Goal: Task Accomplishment & Management: Manage account settings

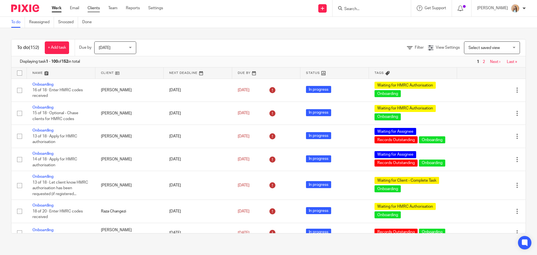
click at [91, 9] on link "Clients" at bounding box center [93, 8] width 12 height 6
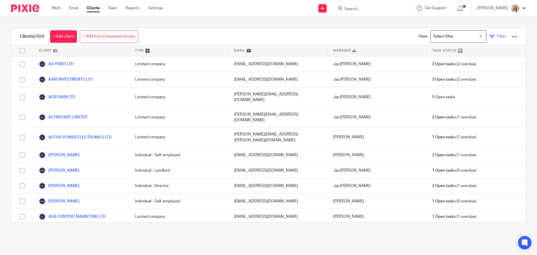
click at [497, 36] on span "Filter" at bounding box center [501, 36] width 9 height 4
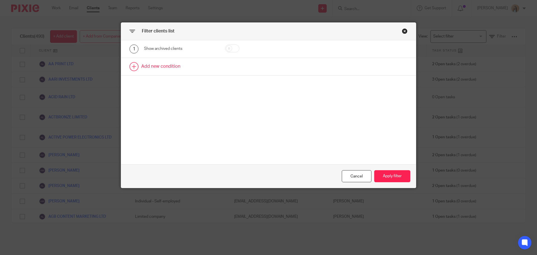
click at [169, 63] on link at bounding box center [268, 66] width 295 height 17
click at [171, 71] on div "Field" at bounding box center [175, 68] width 54 height 12
type input "utr"
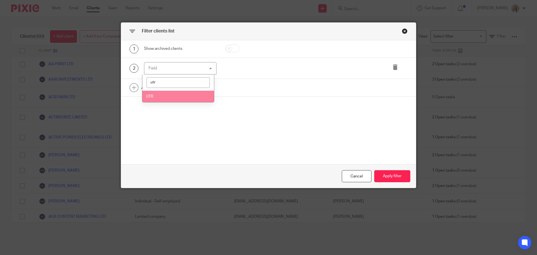
click at [170, 94] on li "UTR" at bounding box center [178, 96] width 72 height 11
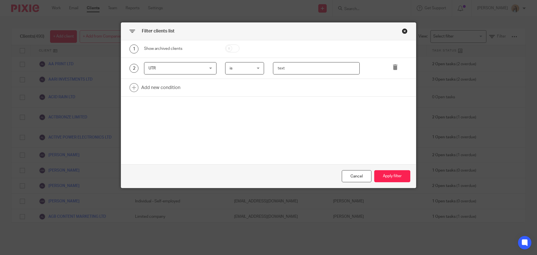
click at [280, 71] on input "text" at bounding box center [316, 68] width 87 height 13
paste input "1733715328"
type input "1733715328"
click at [381, 172] on button "Apply filter" at bounding box center [392, 176] width 36 height 12
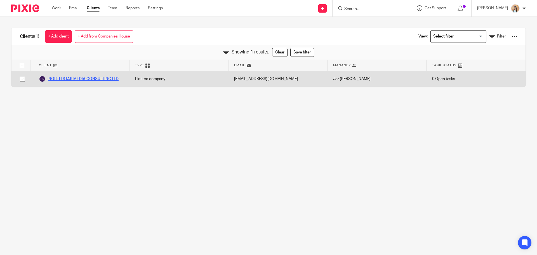
click at [116, 81] on link "NORTH STAR MEDIA CONSULTING LTD" at bounding box center [79, 78] width 80 height 7
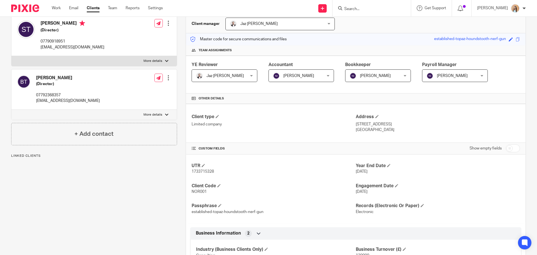
scroll to position [140, 0]
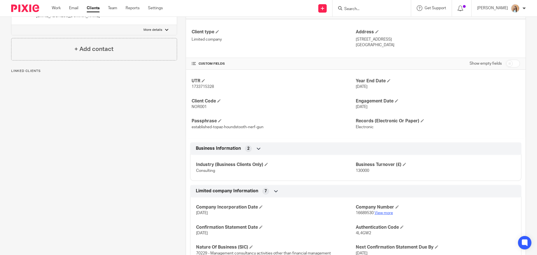
click at [381, 212] on link "View more" at bounding box center [383, 213] width 18 height 4
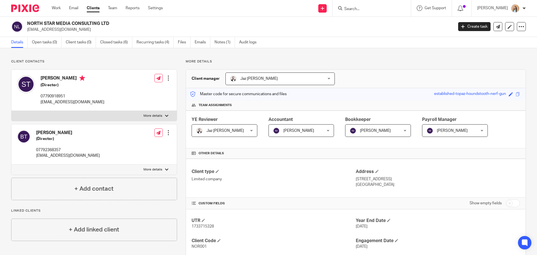
scroll to position [0, 0]
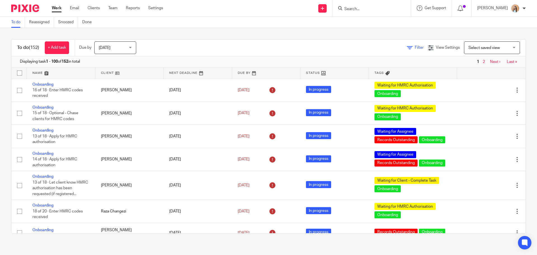
click at [415, 48] on span "Filter" at bounding box center [419, 48] width 9 height 4
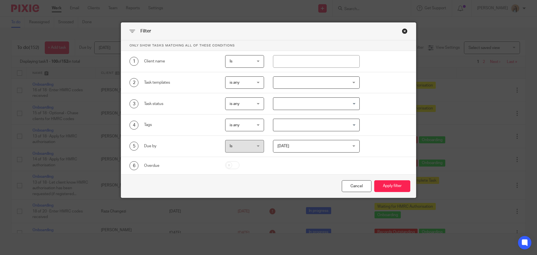
click at [402, 32] on div "Close this dialog window" at bounding box center [405, 31] width 6 height 6
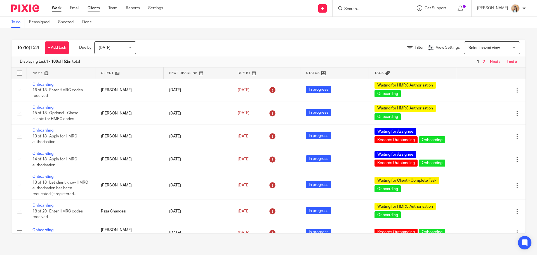
click at [89, 9] on link "Clients" at bounding box center [93, 8] width 12 height 6
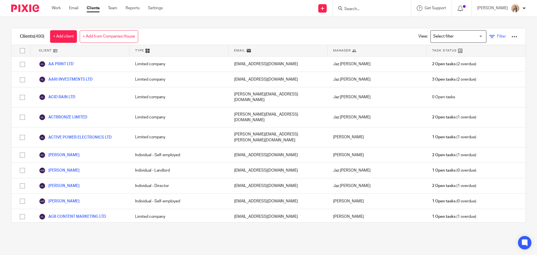
click at [497, 34] on link "Filter" at bounding box center [497, 37] width 17 height 6
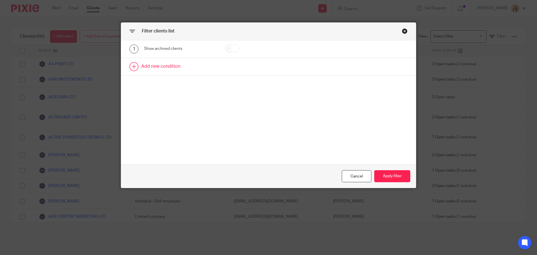
click at [153, 71] on link at bounding box center [268, 66] width 295 height 17
click at [159, 69] on div "Field" at bounding box center [175, 68] width 54 height 12
type input "UTR"
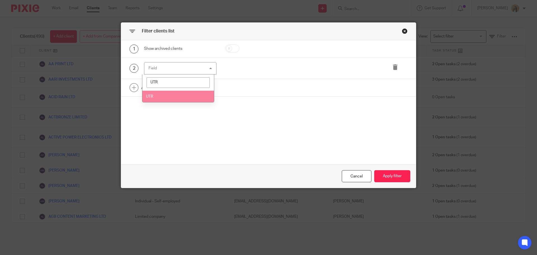
click at [174, 92] on li "UTR" at bounding box center [178, 96] width 72 height 11
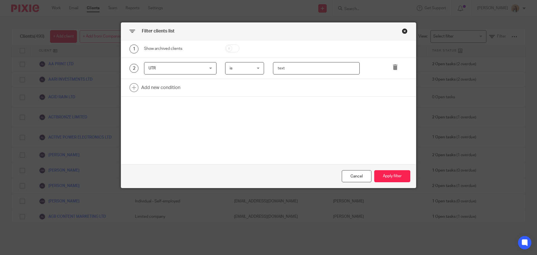
paste input "1819021332"
type input "1819021332"
click at [392, 174] on button "Apply filter" at bounding box center [392, 176] width 36 height 12
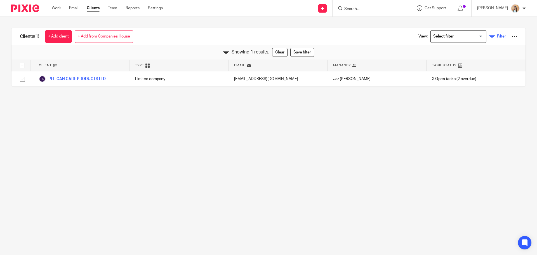
click at [489, 34] on link "Filter" at bounding box center [497, 37] width 17 height 6
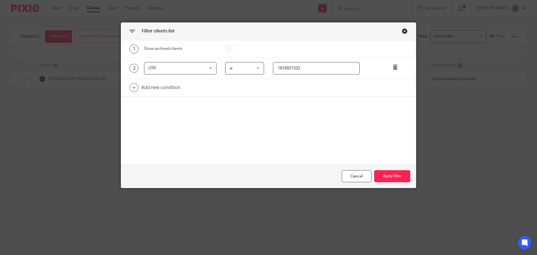
click at [297, 64] on input "1819021332" at bounding box center [316, 68] width 87 height 13
paste input "8951701525"
type input "8951701525"
click at [387, 173] on button "Apply filter" at bounding box center [392, 176] width 36 height 12
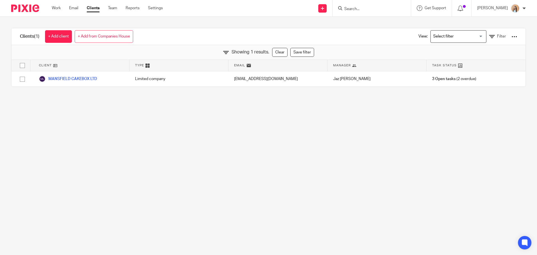
click at [327, 168] on main "Clients (1) + Add client + Add from Companies House View: Loading... Filter Sho…" at bounding box center [268, 127] width 537 height 255
click at [248, 162] on main "Clients (1) + Add client + Add from Companies House View: Loading... Filter Sho…" at bounding box center [268, 127] width 537 height 255
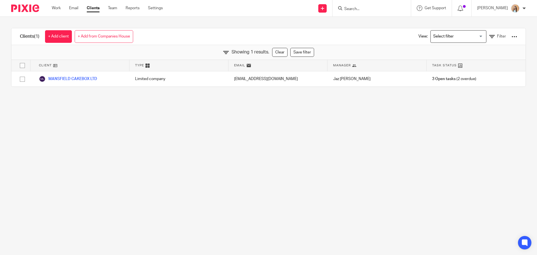
click at [264, 156] on main "Clients (1) + Add client + Add from Companies House View: Loading... Filter Sho…" at bounding box center [268, 127] width 537 height 255
click at [264, 150] on main "Clients (1) + Add client + Add from Companies House View: Loading... Filter Sho…" at bounding box center [268, 127] width 537 height 255
click at [264, 173] on main "Clients (1) + Add client + Add from Companies House View: Loading... Filter Sho…" at bounding box center [268, 127] width 537 height 255
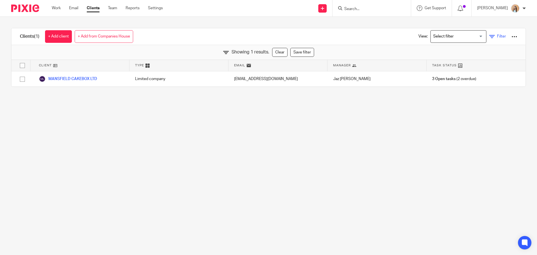
click at [497, 34] on span "Filter" at bounding box center [501, 36] width 9 height 4
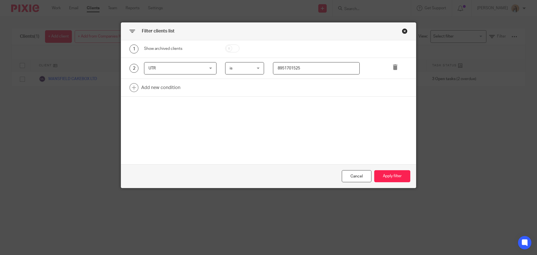
click at [325, 65] on input "8951701525" at bounding box center [316, 68] width 87 height 13
click at [325, 67] on input "8951701525" at bounding box center [316, 68] width 87 height 13
paste input "9405613239"
type input "9405613239"
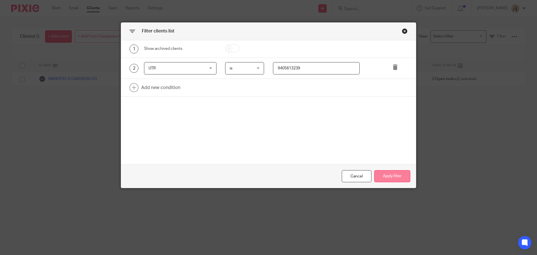
click at [382, 174] on button "Apply filter" at bounding box center [392, 176] width 36 height 12
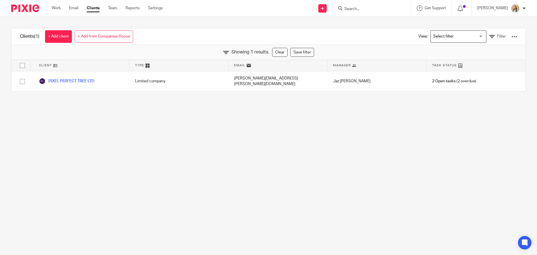
click at [388, 177] on main "Clients (1) + Add client + Add from Companies House View: Loading... Filter Sho…" at bounding box center [268, 127] width 537 height 255
click at [485, 32] on div "View: Loading... Filter" at bounding box center [463, 36] width 107 height 16
click at [489, 37] on link "Filter" at bounding box center [497, 37] width 17 height 6
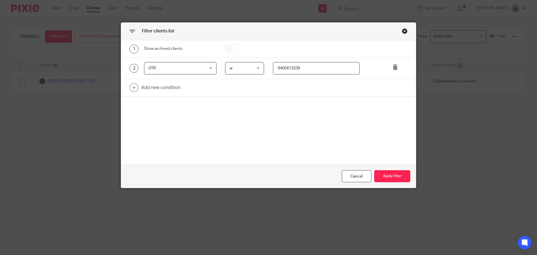
click at [165, 66] on span "UTR" at bounding box center [175, 68] width 54 height 12
type input "paye"
click at [175, 104] on li "PAYE - Employer Reference" at bounding box center [178, 107] width 72 height 11
paste input "GA11405"
type input "GA11405"
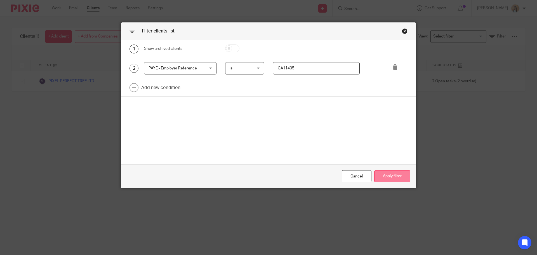
click at [392, 174] on button "Apply filter" at bounding box center [392, 176] width 36 height 12
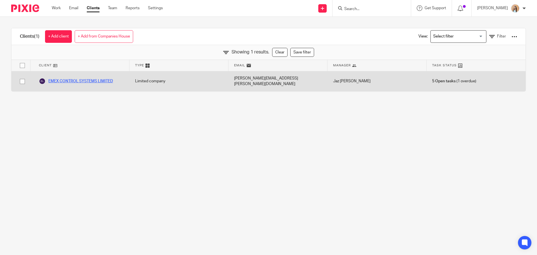
click at [113, 78] on link "EMEX CONTROL SYSTEMS LIMITED" at bounding box center [76, 81] width 74 height 7
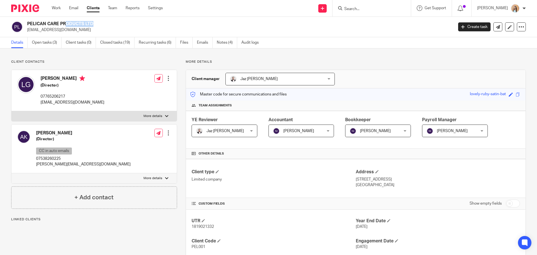
click at [60, 22] on h2 "PELICAN CARE PRODUCTS LTD" at bounding box center [196, 24] width 338 height 6
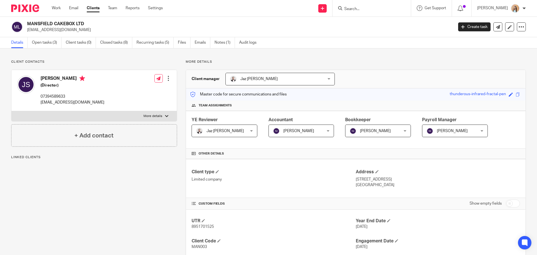
click at [38, 24] on h2 "MANSFIELD CAKEBOX LTD" at bounding box center [196, 24] width 338 height 6
drag, startPoint x: 38, startPoint y: 24, endPoint x: 51, endPoint y: 19, distance: 14.0
click at [51, 19] on div "MANSFIELD CAKEBOX LTD jovanssahota@outlook.com Create task Update from Companie…" at bounding box center [268, 27] width 537 height 20
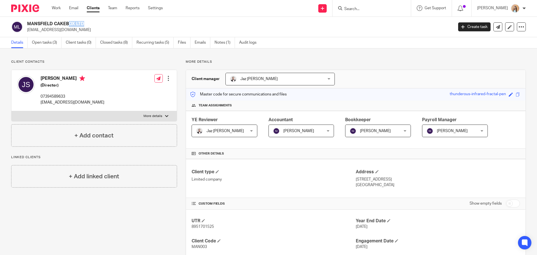
click at [51, 19] on div "MANSFIELD CAKEBOX LTD jovanssahota@outlook.com Create task Update from Companie…" at bounding box center [268, 27] width 537 height 20
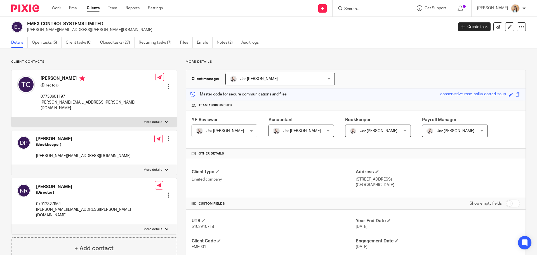
click at [78, 22] on h2 "EMEX CONTROL SYSTEMS LIMITED" at bounding box center [196, 24] width 338 height 6
copy div "EMEX CONTROL SYSTEMS LIMITED"
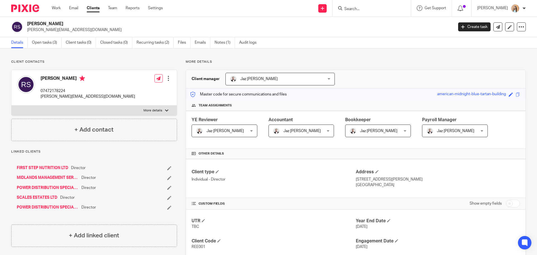
click at [55, 91] on p "07472178224" at bounding box center [88, 91] width 94 height 6
copy p "07472178224"
click at [55, 99] on p "[PERSON_NAME][EMAIL_ADDRESS][DOMAIN_NAME]" at bounding box center [88, 97] width 94 height 6
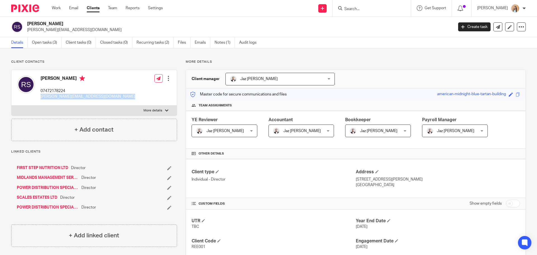
click at [55, 99] on p "[PERSON_NAME][EMAIL_ADDRESS][DOMAIN_NAME]" at bounding box center [88, 97] width 94 height 6
copy div "[PERSON_NAME][EMAIL_ADDRESS][DOMAIN_NAME]"
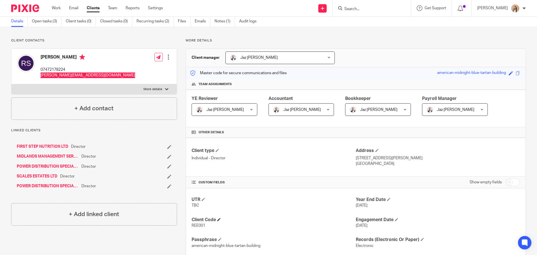
scroll to position [56, 0]
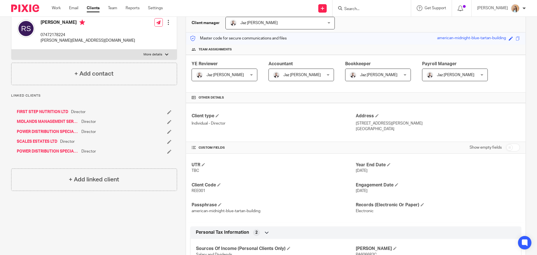
click at [198, 188] on p "REE001" at bounding box center [273, 191] width 164 height 6
copy span "REE001"
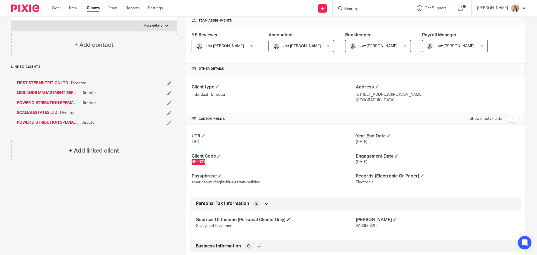
scroll to position [131, 0]
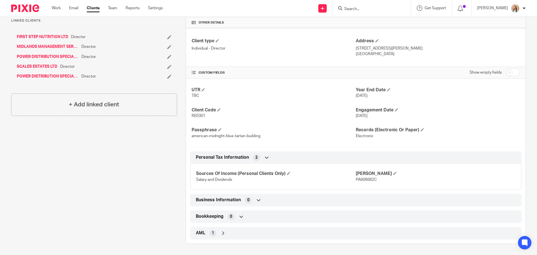
click at [112, 188] on div "Client contacts [PERSON_NAME] 07472178224 [PERSON_NAME][EMAIL_ADDRESS][DOMAIN_N…" at bounding box center [90, 86] width 174 height 315
click at [96, 166] on div "Client contacts [PERSON_NAME] 07472178224 [PERSON_NAME][EMAIL_ADDRESS][DOMAIN_N…" at bounding box center [90, 86] width 174 height 315
click at [96, 147] on div "Client contacts [PERSON_NAME] 07472178224 [PERSON_NAME][EMAIL_ADDRESS][DOMAIN_N…" at bounding box center [90, 86] width 174 height 315
click at [92, 175] on div "Client contacts [PERSON_NAME] 07472178224 [PERSON_NAME][EMAIL_ADDRESS][DOMAIN_N…" at bounding box center [90, 86] width 174 height 315
click at [88, 175] on div "Client contacts [PERSON_NAME] 07472178224 [PERSON_NAME][EMAIL_ADDRESS][DOMAIN_N…" at bounding box center [90, 86] width 174 height 315
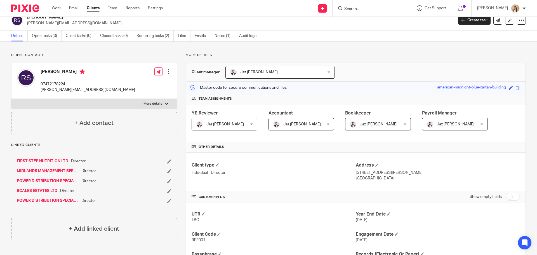
scroll to position [0, 0]
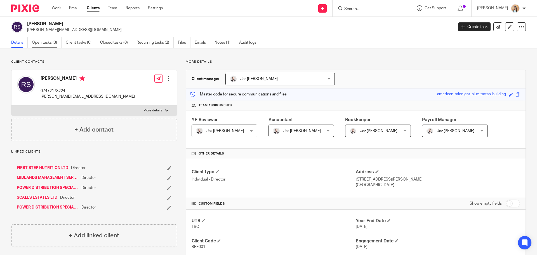
click at [55, 44] on link "Open tasks (3)" at bounding box center [47, 42] width 30 height 11
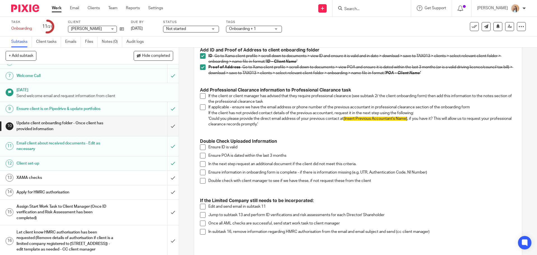
scroll to position [112, 0]
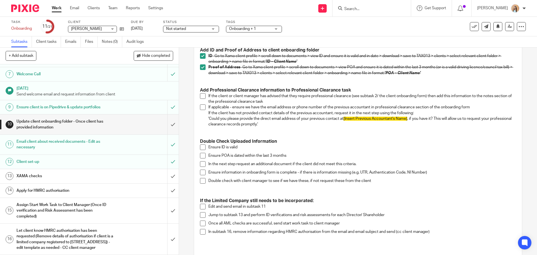
click at [131, 180] on div "XAMA checks" at bounding box center [88, 176] width 145 height 8
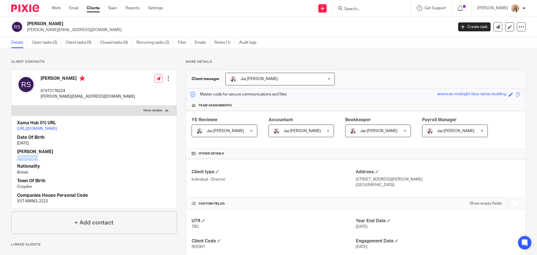
click at [57, 129] on link "[URL][DOMAIN_NAME]" at bounding box center [37, 129] width 40 height 4
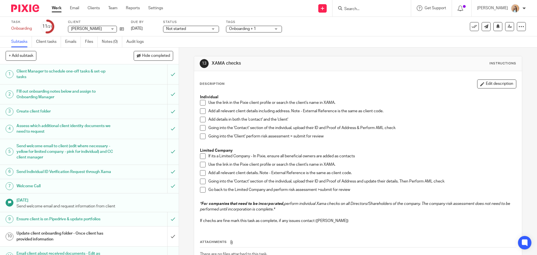
click at [200, 100] on span at bounding box center [203, 103] width 6 height 6
click at [201, 112] on span at bounding box center [203, 111] width 6 height 6
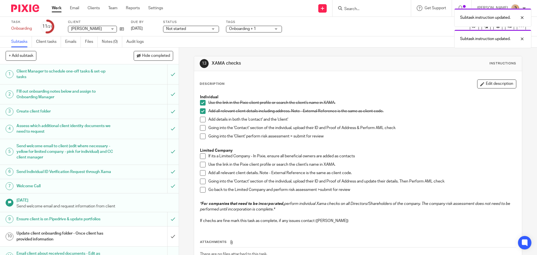
click at [200, 120] on span at bounding box center [203, 120] width 6 height 6
click at [200, 127] on span at bounding box center [203, 128] width 6 height 6
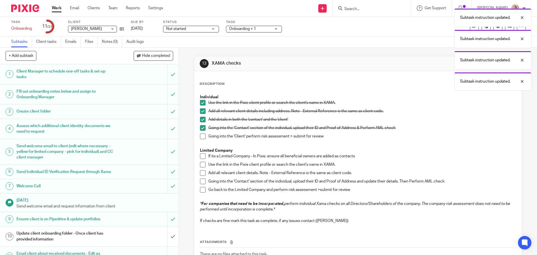
click at [201, 132] on li "Going into the 'Contact' section of the individual, upload their ID and Proof o…" at bounding box center [358, 129] width 316 height 8
drag, startPoint x: 201, startPoint y: 136, endPoint x: 167, endPoint y: 139, distance: 34.0
click at [201, 136] on span at bounding box center [203, 136] width 6 height 6
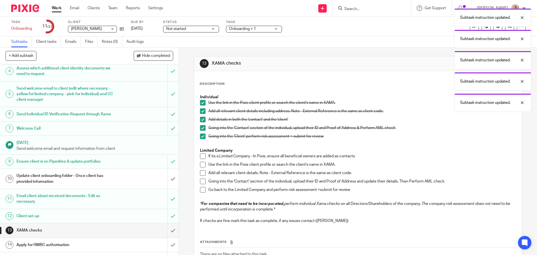
scroll to position [140, 0]
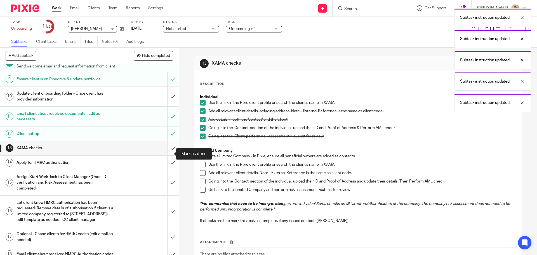
click at [164, 155] on input "submit" at bounding box center [89, 148] width 179 height 14
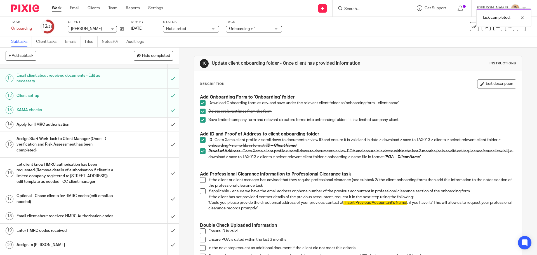
scroll to position [207, 0]
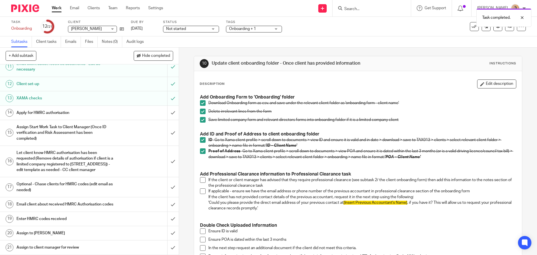
click at [143, 125] on div "Assign Start Work Task to Client Manager (Once ID verification and Risk Assessm…" at bounding box center [88, 133] width 145 height 20
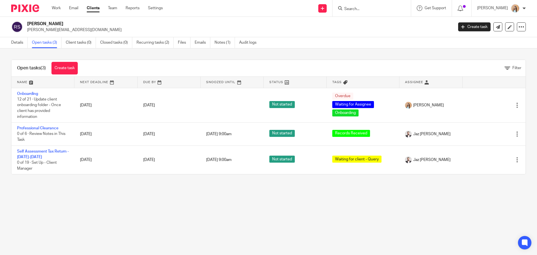
click at [257, 223] on main "[PERSON_NAME] [PERSON_NAME][EMAIL_ADDRESS][DOMAIN_NAME] Create task Update from…" at bounding box center [268, 127] width 537 height 255
click at [232, 205] on main "Reece Scales reece@powerdistribution.co.uk Create task Update from Companies Ho…" at bounding box center [268, 127] width 537 height 255
click at [268, 207] on main "Reece Scales reece@powerdistribution.co.uk Create task Update from Companies Ho…" at bounding box center [268, 127] width 537 height 255
click at [309, 204] on main "Reece Scales reece@powerdistribution.co.uk Create task Update from Companies Ho…" at bounding box center [268, 127] width 537 height 255
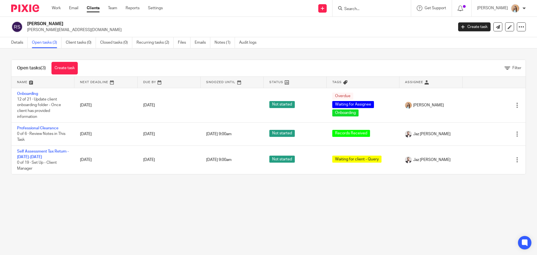
click at [290, 205] on main "Reece Scales reece@powerdistribution.co.uk Create task Update from Companies Ho…" at bounding box center [268, 127] width 537 height 255
click at [226, 198] on main "Reece Scales reece@powerdistribution.co.uk Create task Update from Companies Ho…" at bounding box center [268, 127] width 537 height 255
click at [243, 217] on main "Reece Scales reece@powerdistribution.co.uk Create task Update from Companies Ho…" at bounding box center [268, 127] width 537 height 255
click at [251, 212] on main "Reece Scales reece@powerdistribution.co.uk Create task Update from Companies Ho…" at bounding box center [268, 127] width 537 height 255
